Goal: Task Accomplishment & Management: Use online tool/utility

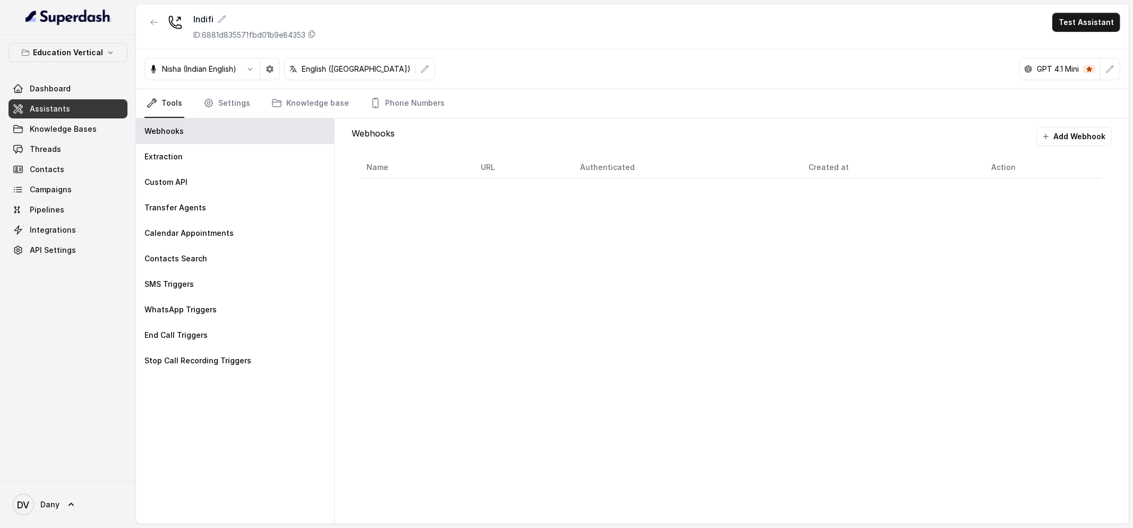
click at [255, 104] on nav "Tools Settings Knowledge base Phone Numbers" at bounding box center [633, 103] width 976 height 29
click at [232, 111] on link "Settings" at bounding box center [226, 103] width 51 height 29
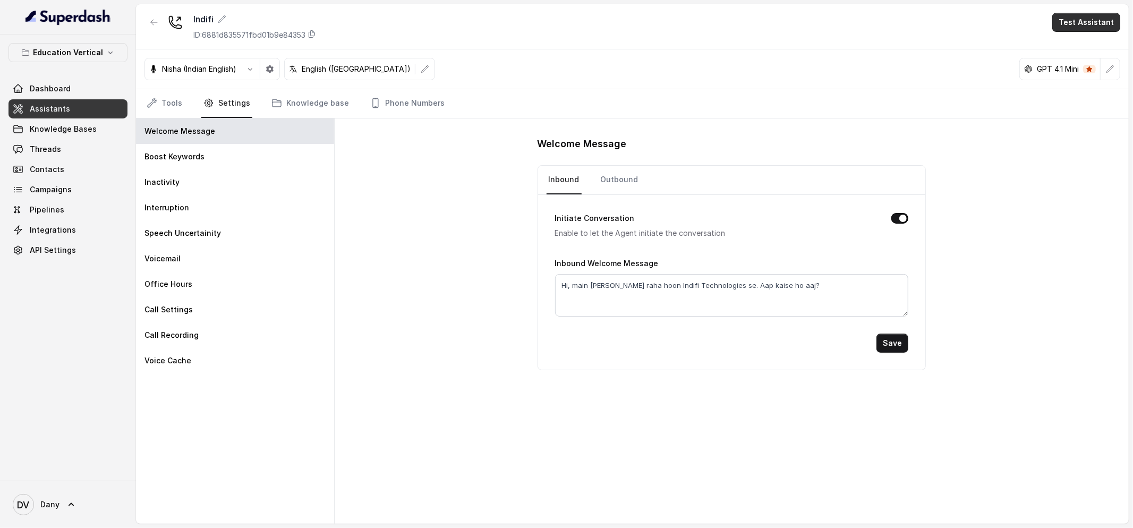
click at [1070, 26] on button "Test Assistant" at bounding box center [1087, 22] width 68 height 19
click at [1079, 52] on button "Phone Call" at bounding box center [1088, 47] width 67 height 19
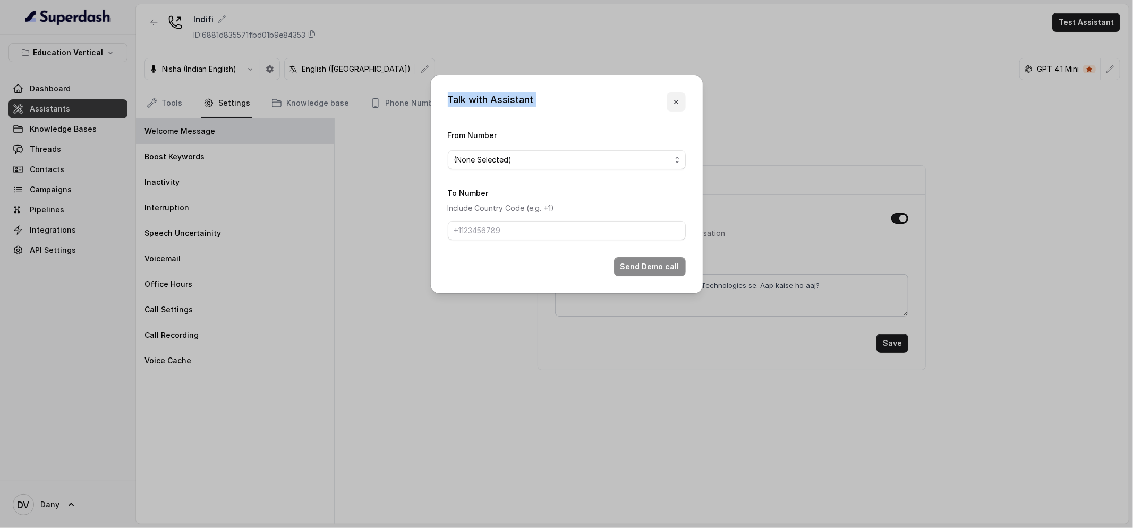
drag, startPoint x: 577, startPoint y: 94, endPoint x: 688, endPoint y: 114, distance: 112.8
click at [687, 112] on div "Talk with Assistant From Number (None Selected) To Number Include Country Code …" at bounding box center [567, 184] width 272 height 218
click at [548, 166] on span "(None Selected)" at bounding box center [562, 160] width 217 height 13
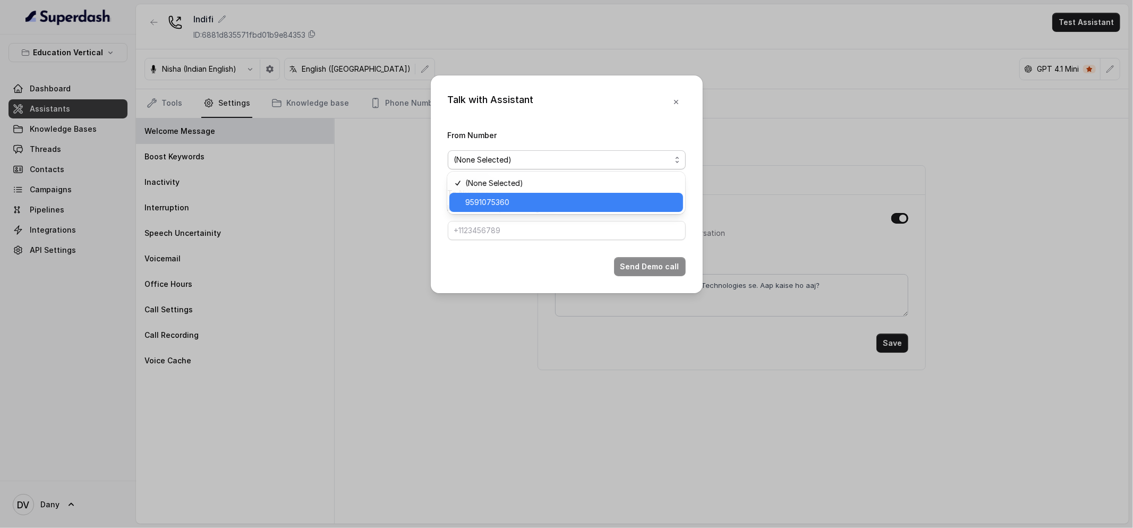
click at [527, 196] on span "9591075360" at bounding box center [572, 202] width 212 height 13
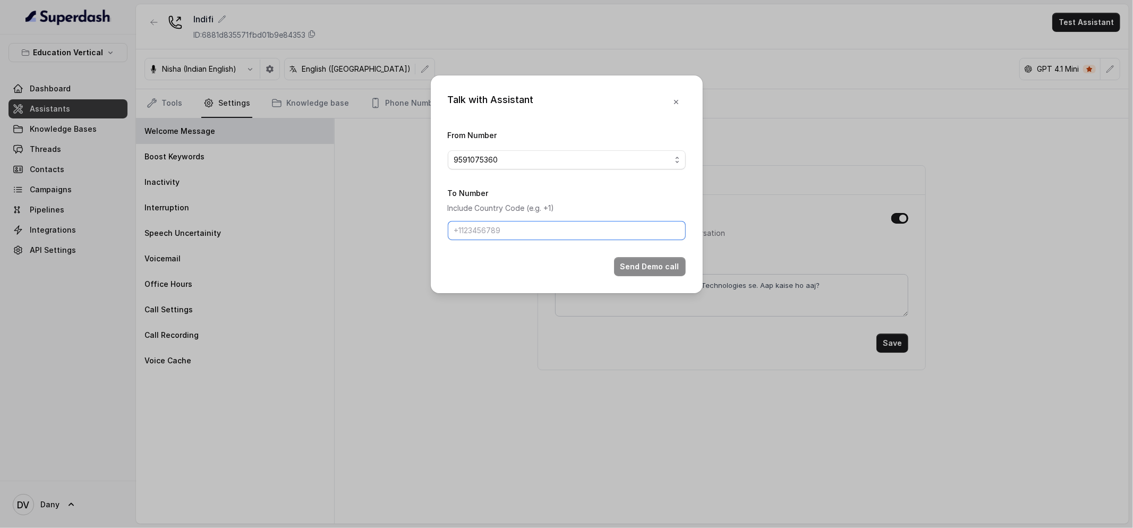
click at [512, 230] on input "To Number" at bounding box center [567, 230] width 238 height 19
type input "+919856035603"
click at [640, 266] on button "Send Demo call" at bounding box center [650, 266] width 72 height 19
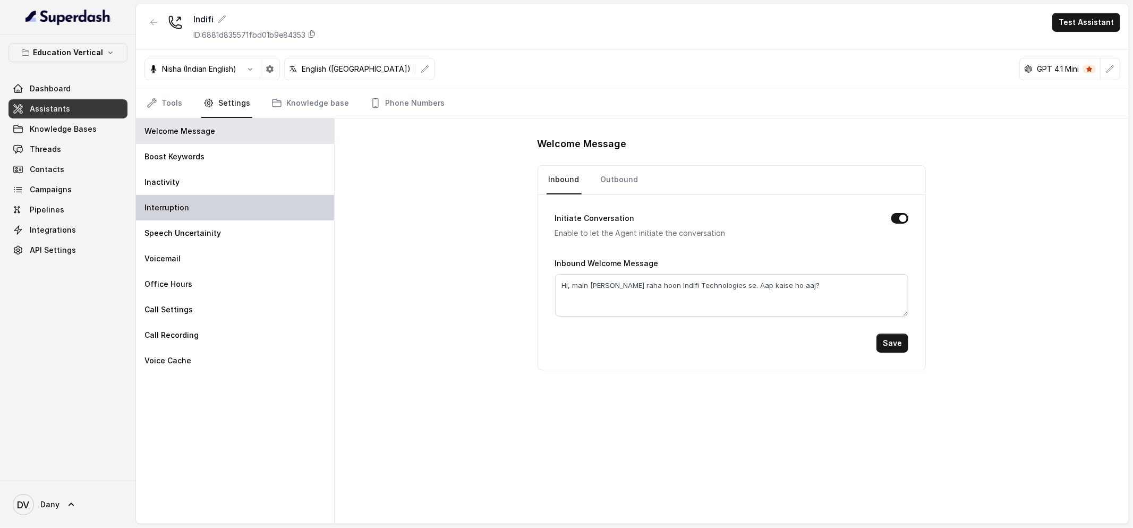
click at [193, 200] on div "Interruption" at bounding box center [235, 208] width 198 height 26
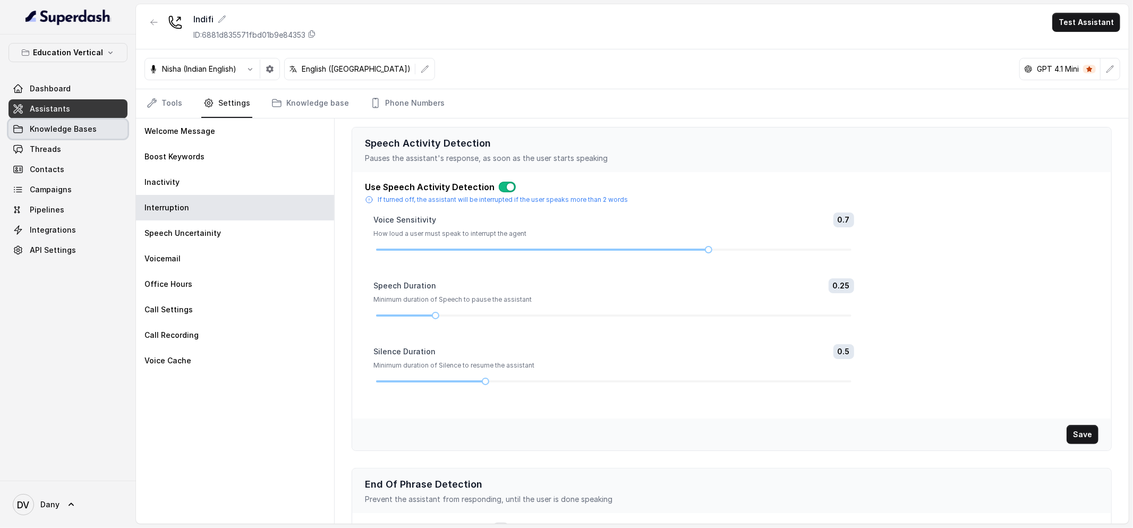
click at [47, 132] on span "Knowledge Bases" at bounding box center [63, 129] width 67 height 11
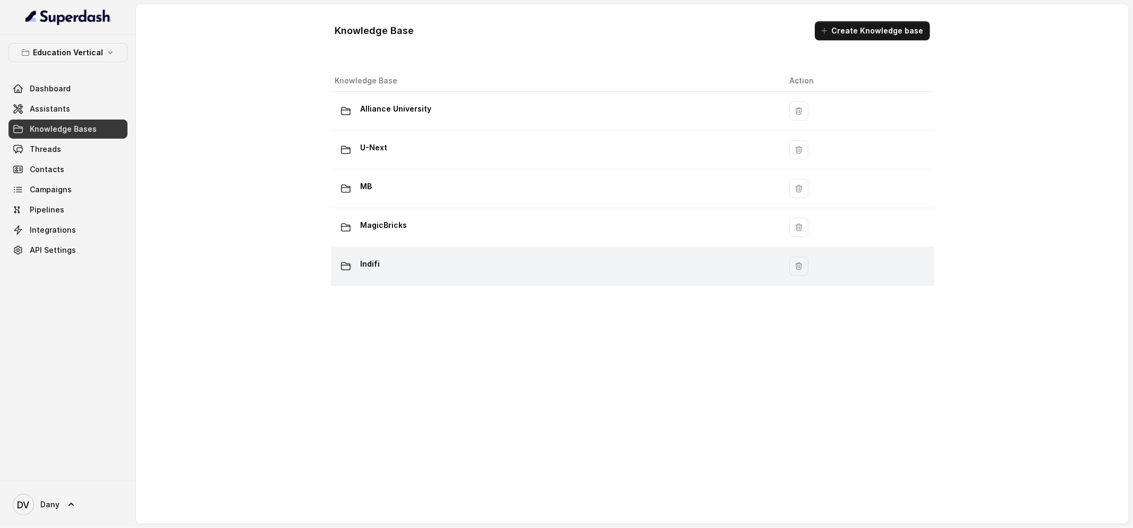
click at [385, 254] on td "Indifi" at bounding box center [556, 266] width 451 height 39
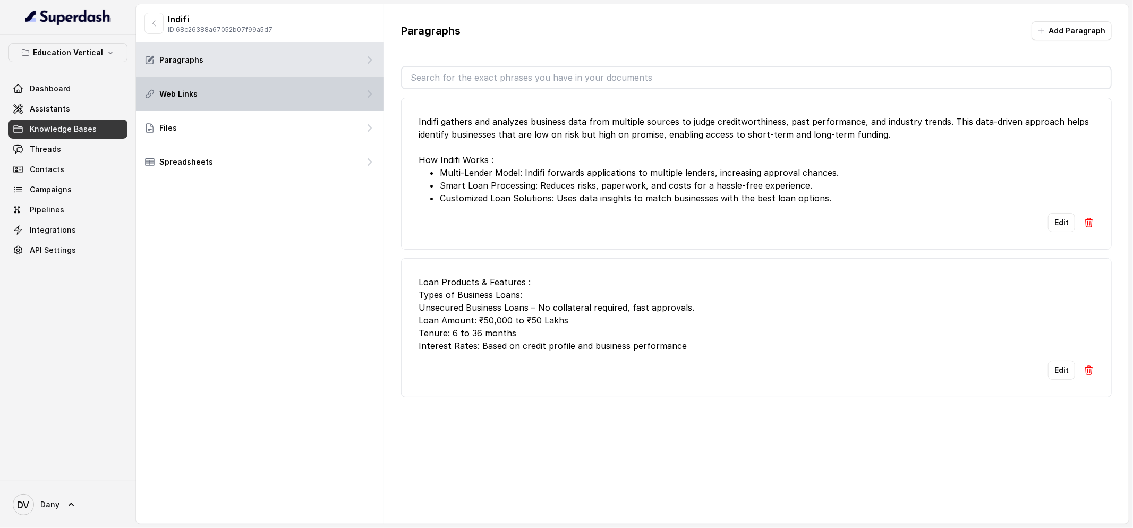
click at [291, 108] on div "Web Links" at bounding box center [260, 94] width 248 height 34
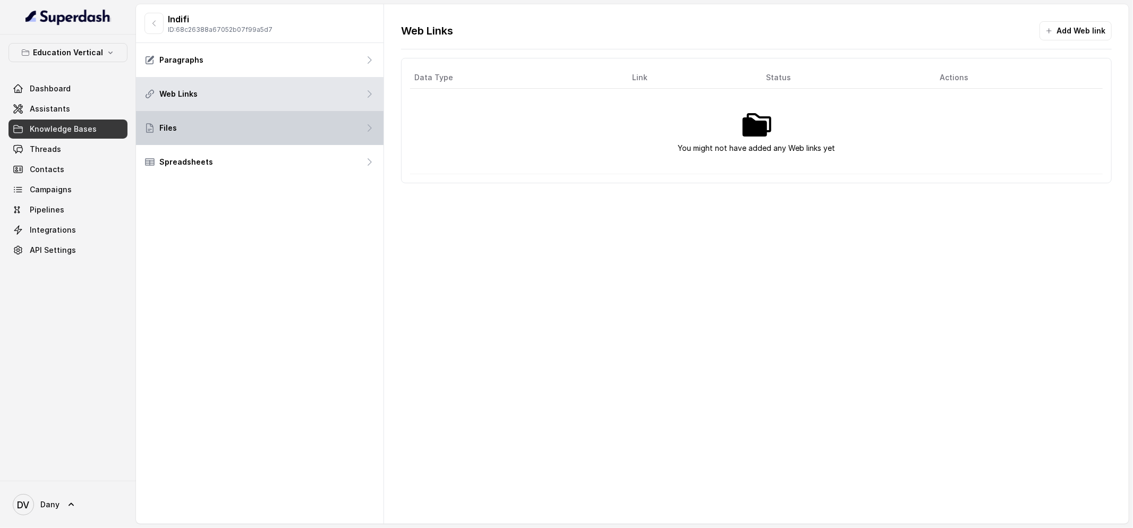
click at [283, 130] on div "Files" at bounding box center [260, 128] width 248 height 34
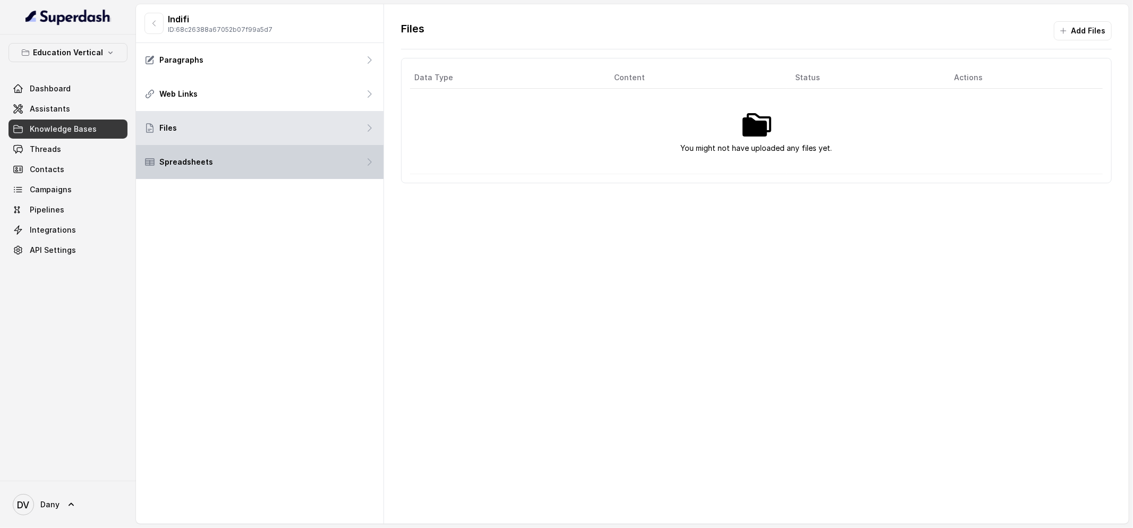
click at [264, 163] on div "Spreadsheets" at bounding box center [260, 162] width 248 height 34
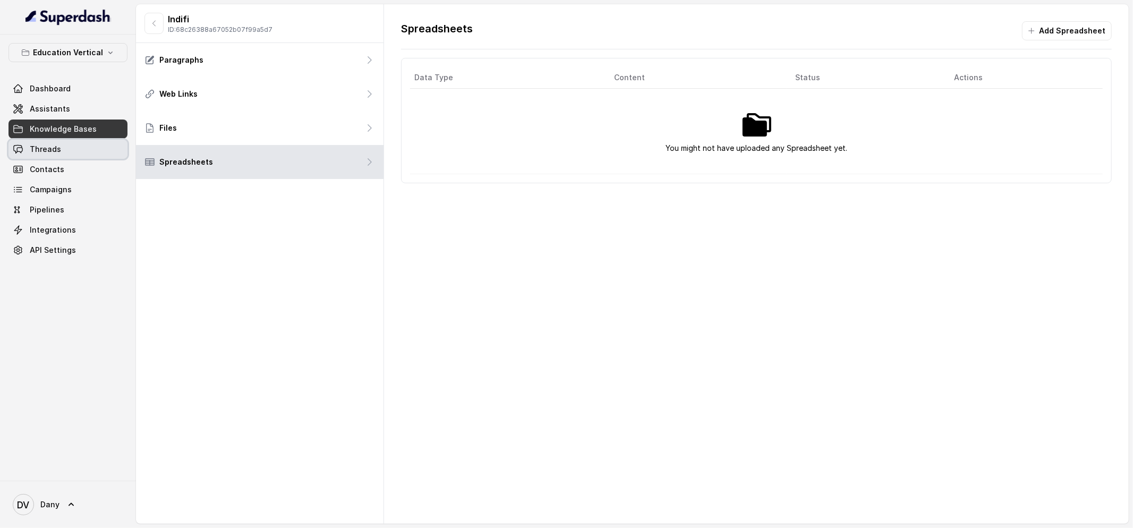
click at [53, 153] on span "Threads" at bounding box center [45, 149] width 31 height 11
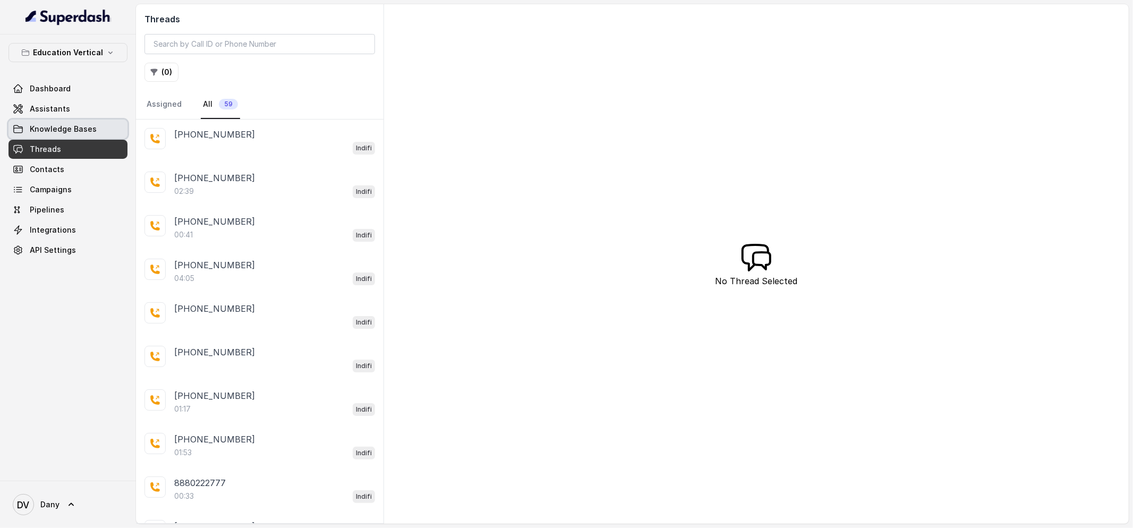
click at [79, 120] on link "Knowledge Bases" at bounding box center [68, 129] width 119 height 19
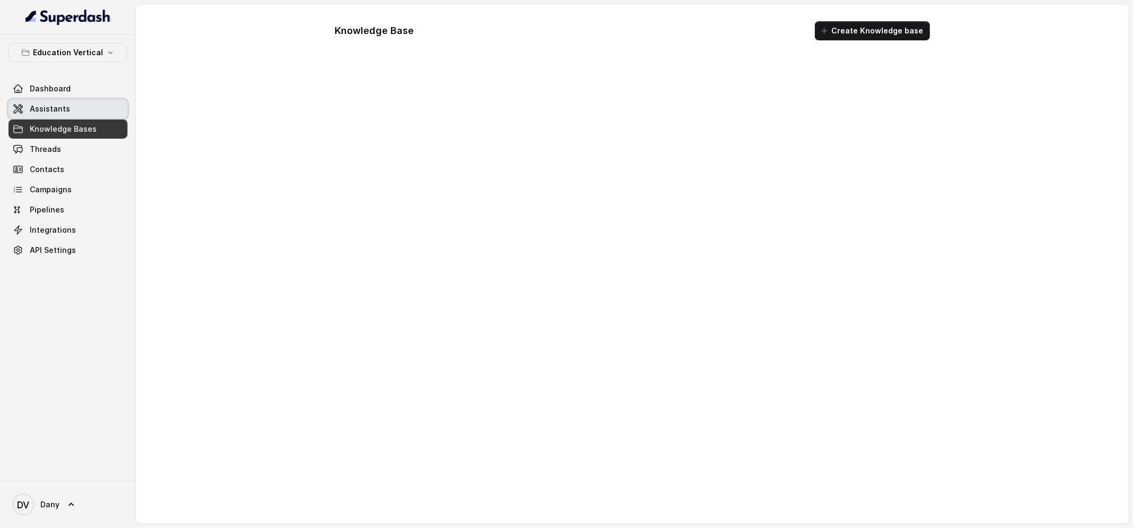
click at [81, 111] on link "Assistants" at bounding box center [68, 108] width 119 height 19
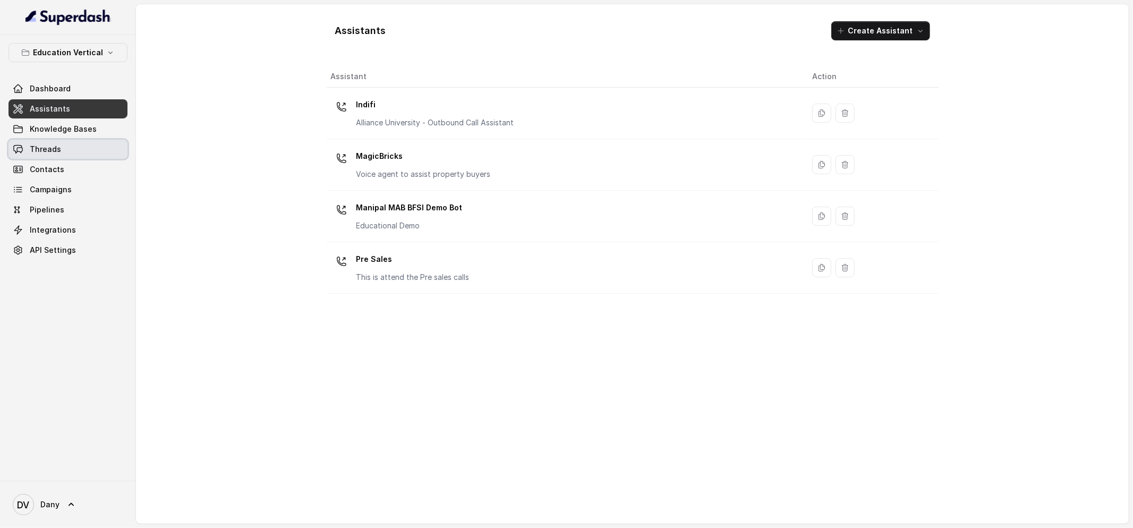
click at [33, 143] on link "Threads" at bounding box center [68, 149] width 119 height 19
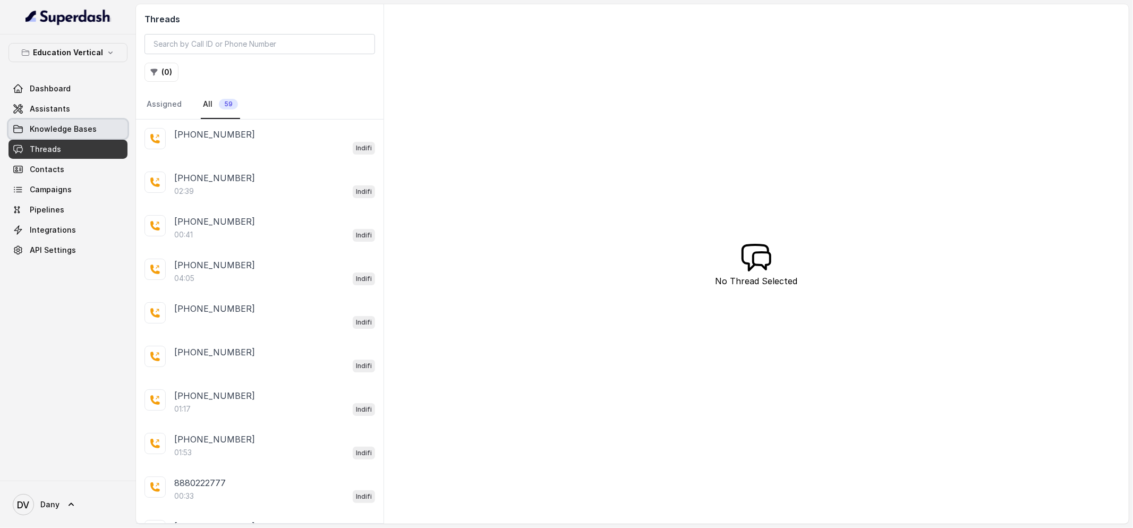
click at [41, 137] on link "Knowledge Bases" at bounding box center [68, 129] width 119 height 19
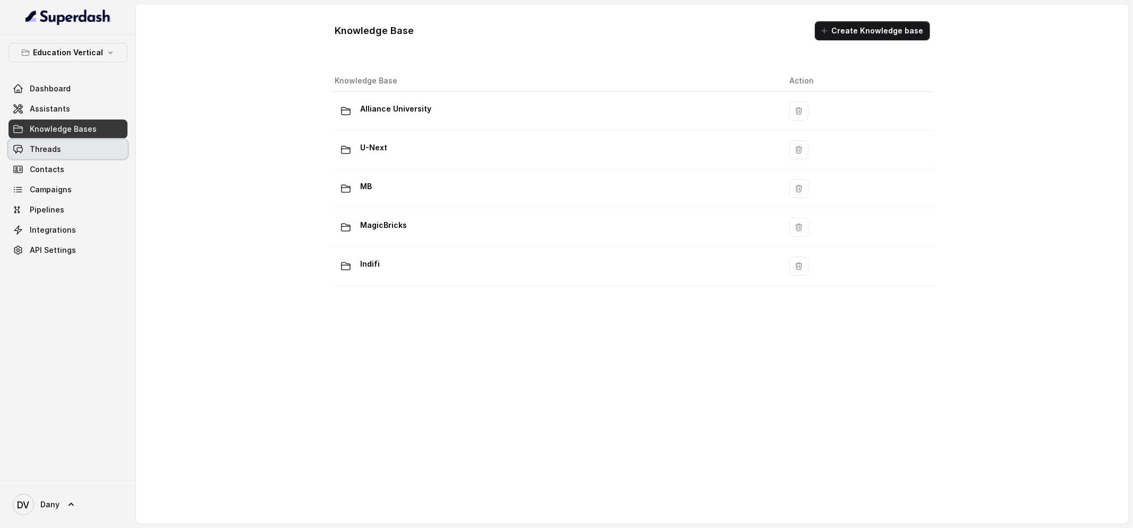
click at [62, 146] on link "Threads" at bounding box center [68, 149] width 119 height 19
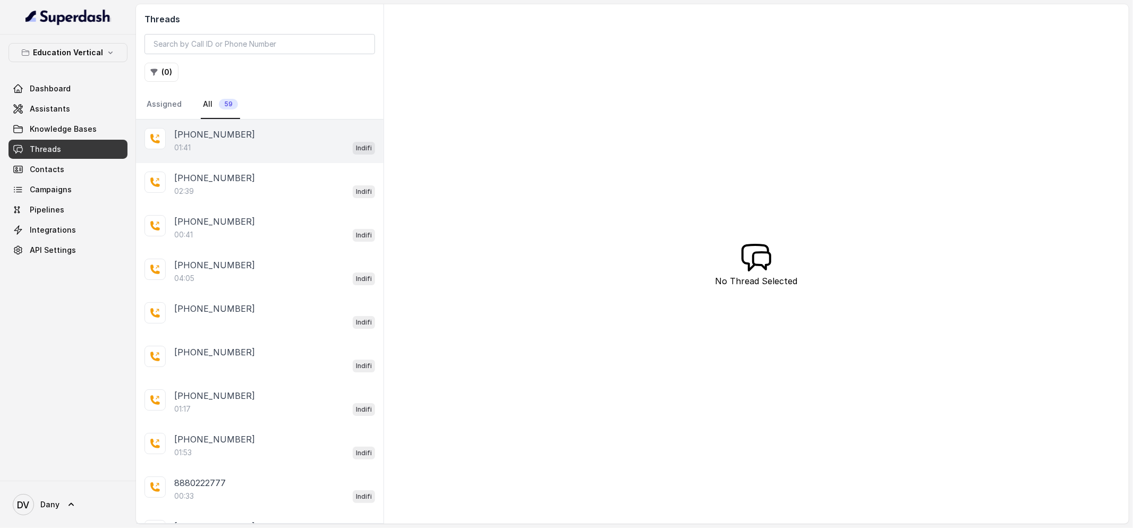
click at [266, 128] on div "+919856035603" at bounding box center [274, 134] width 201 height 13
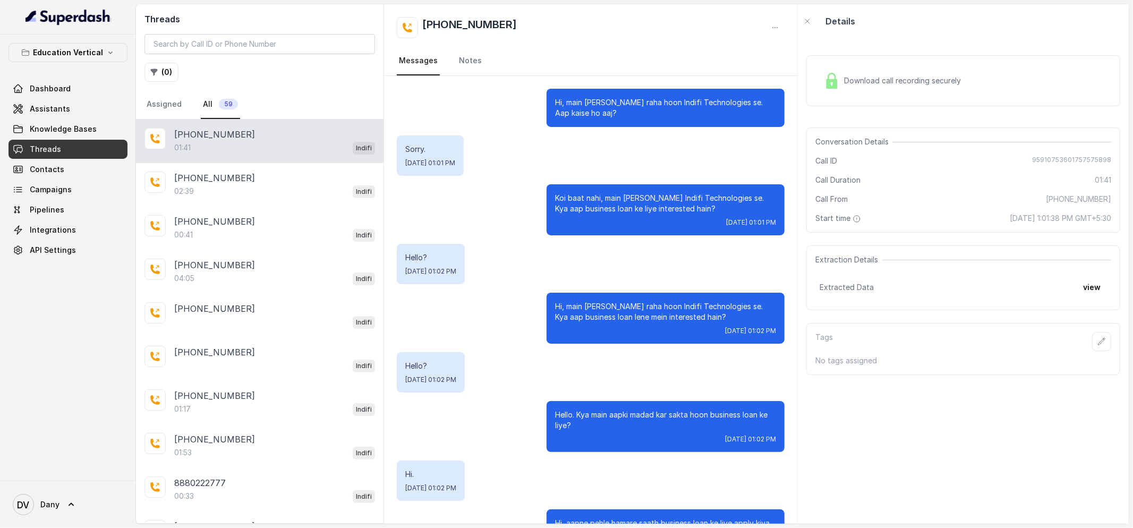
click at [1039, 156] on span "95910753601757575898" at bounding box center [1072, 161] width 79 height 11
